Goal: Navigation & Orientation: Find specific page/section

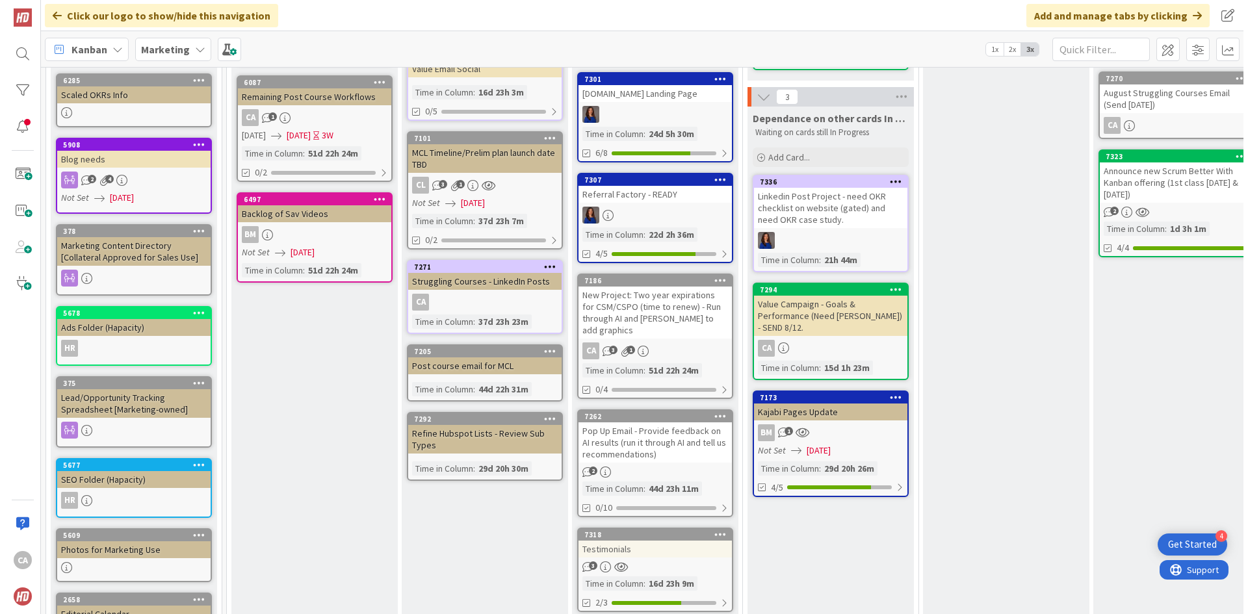
scroll to position [325, 0]
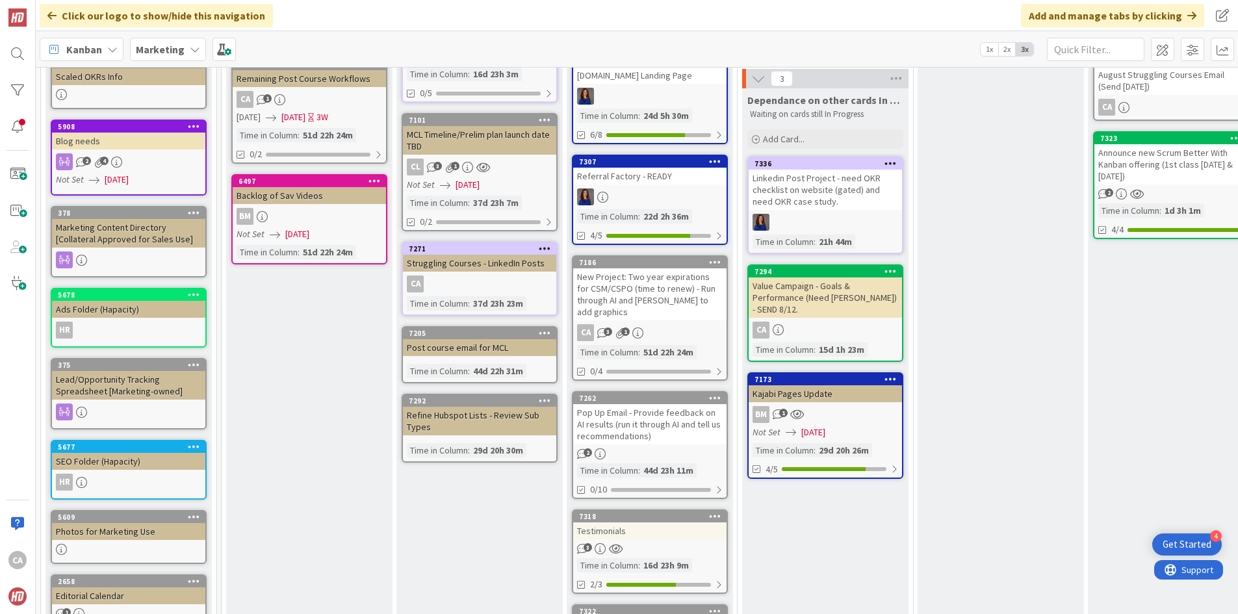
click at [664, 285] on div "New Project: Two year expirations for CSM/CSPO (time to renew) - Run through AI…" at bounding box center [649, 294] width 153 height 52
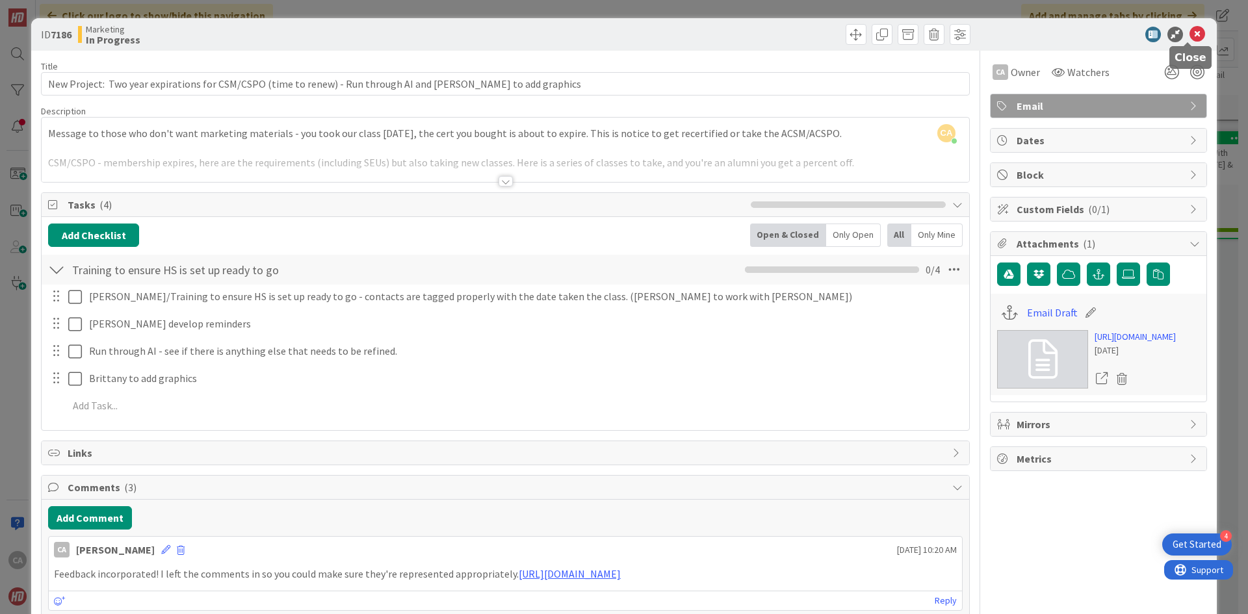
click at [1189, 36] on icon at bounding box center [1197, 35] width 16 height 16
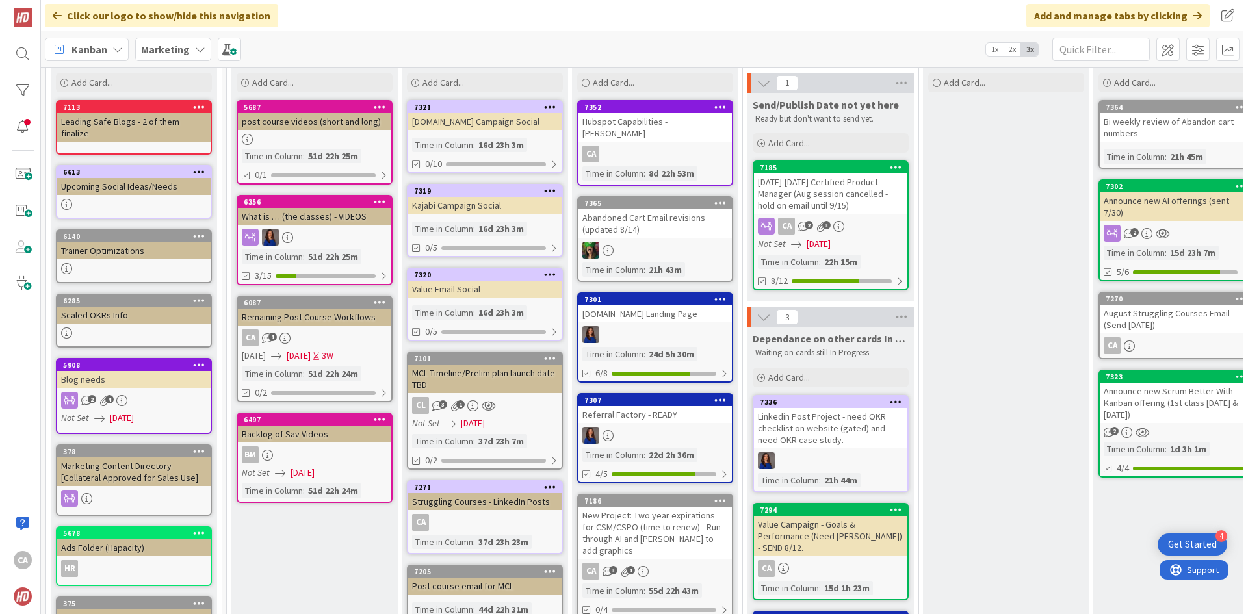
scroll to position [65, 0]
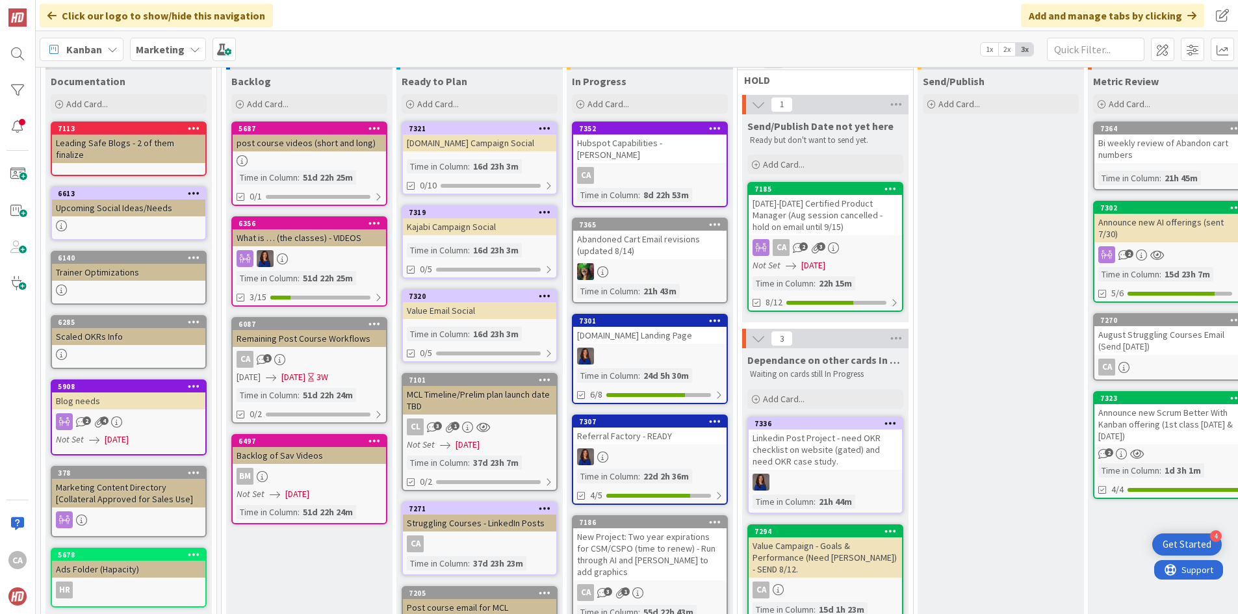
click at [647, 167] on div "CA" at bounding box center [649, 175] width 153 height 17
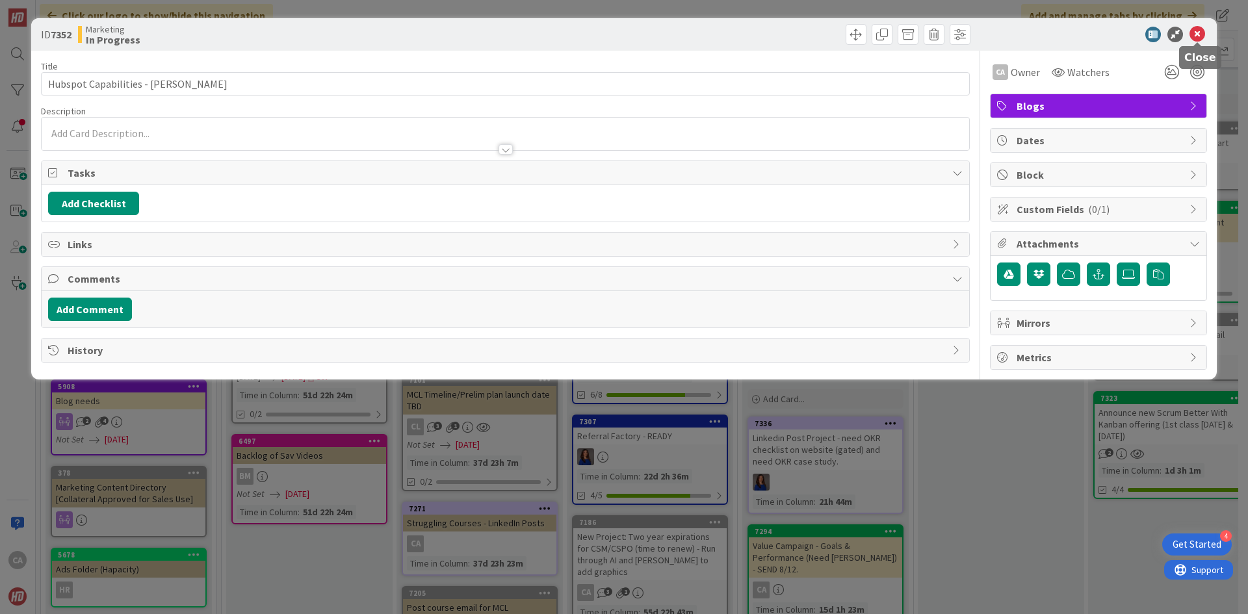
click at [1197, 38] on icon at bounding box center [1197, 35] width 16 height 16
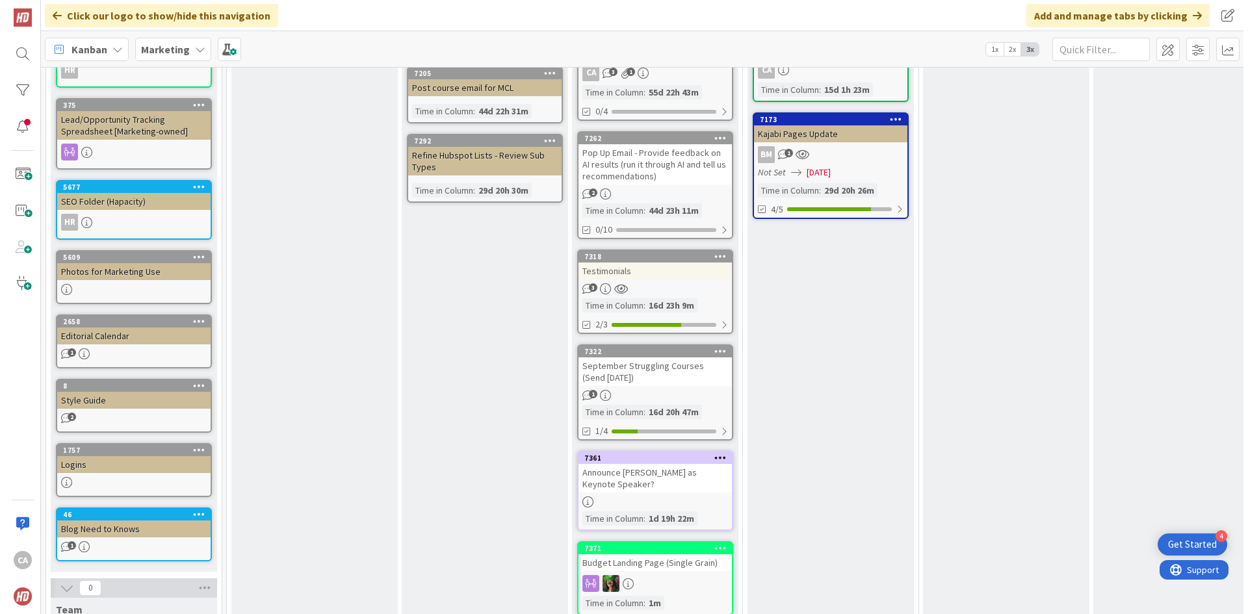
scroll to position [715, 0]
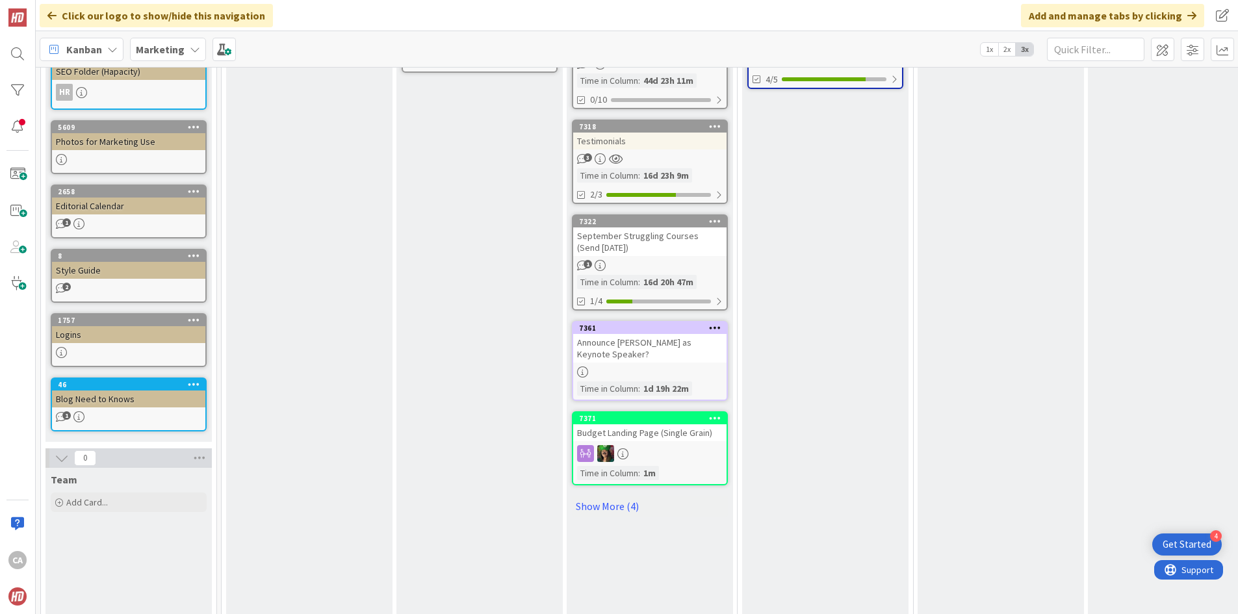
click at [677, 228] on div "September Struggling Courses (Send [DATE])" at bounding box center [649, 241] width 153 height 29
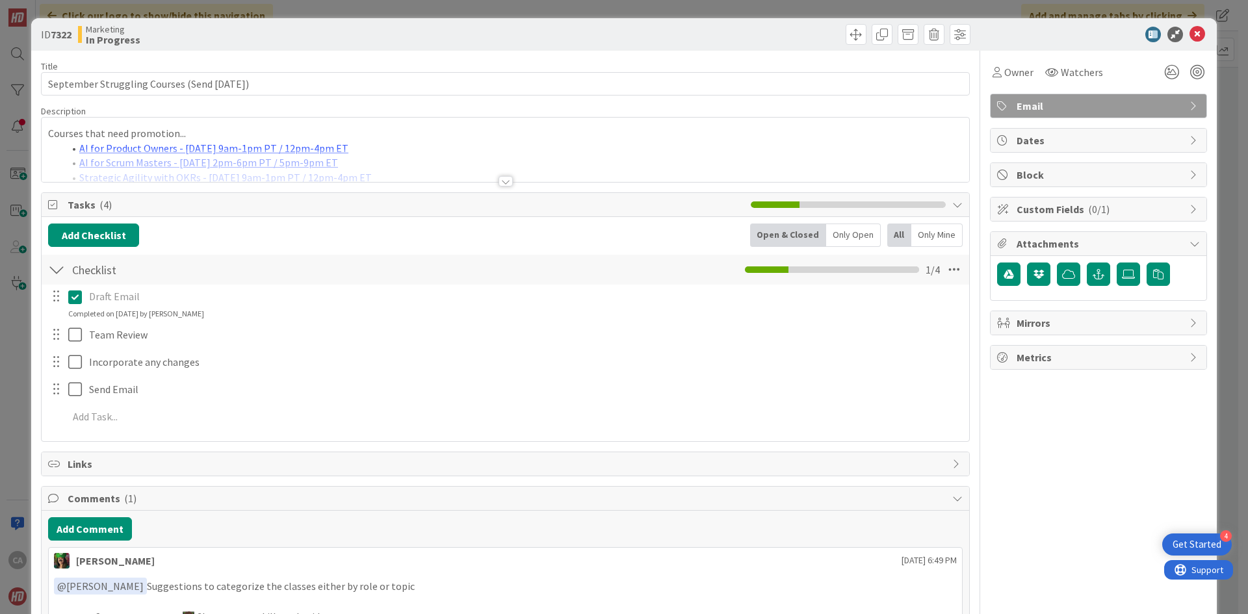
click at [501, 186] on div at bounding box center [505, 181] width 14 height 10
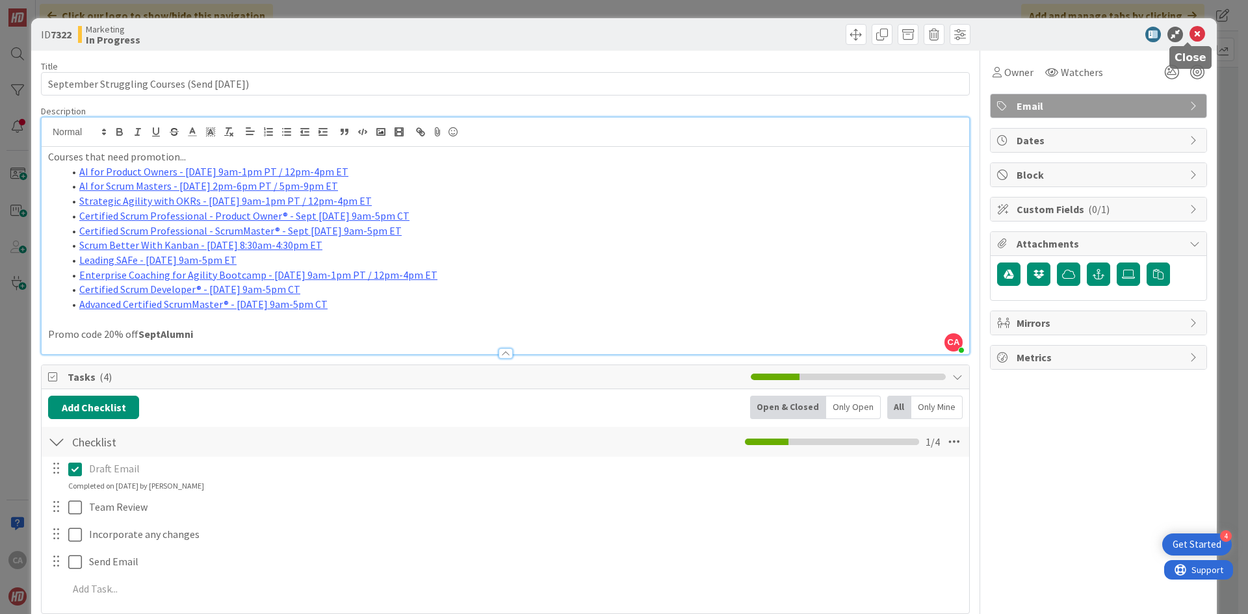
click at [1189, 38] on icon at bounding box center [1197, 35] width 16 height 16
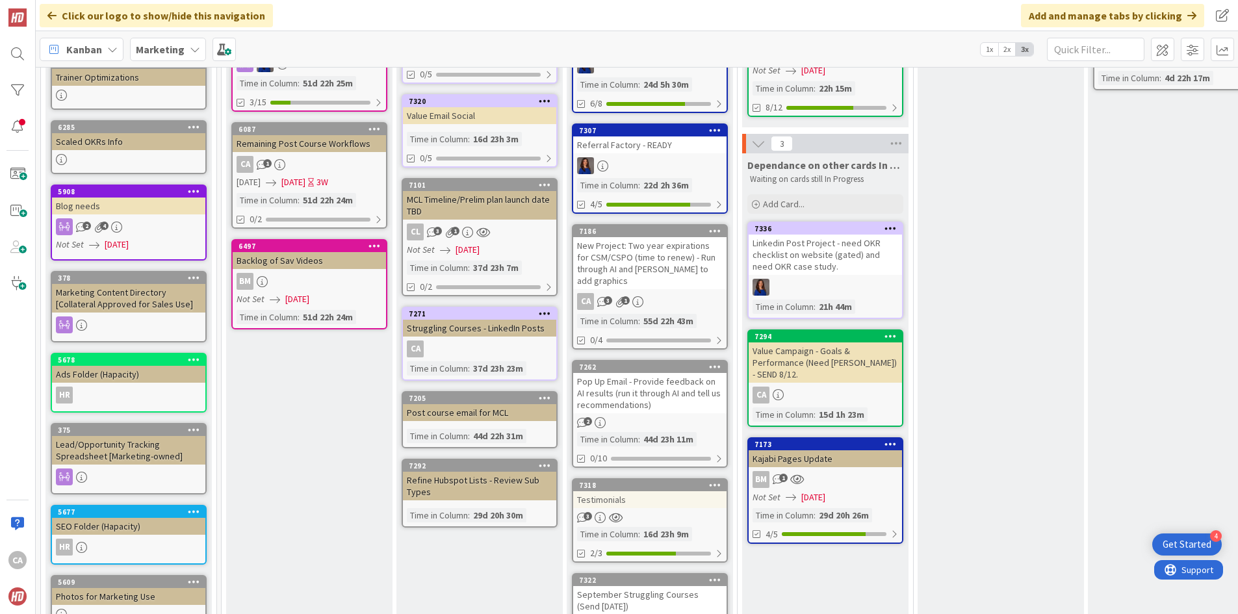
scroll to position [195, 0]
